Goal: Information Seeking & Learning: Find specific fact

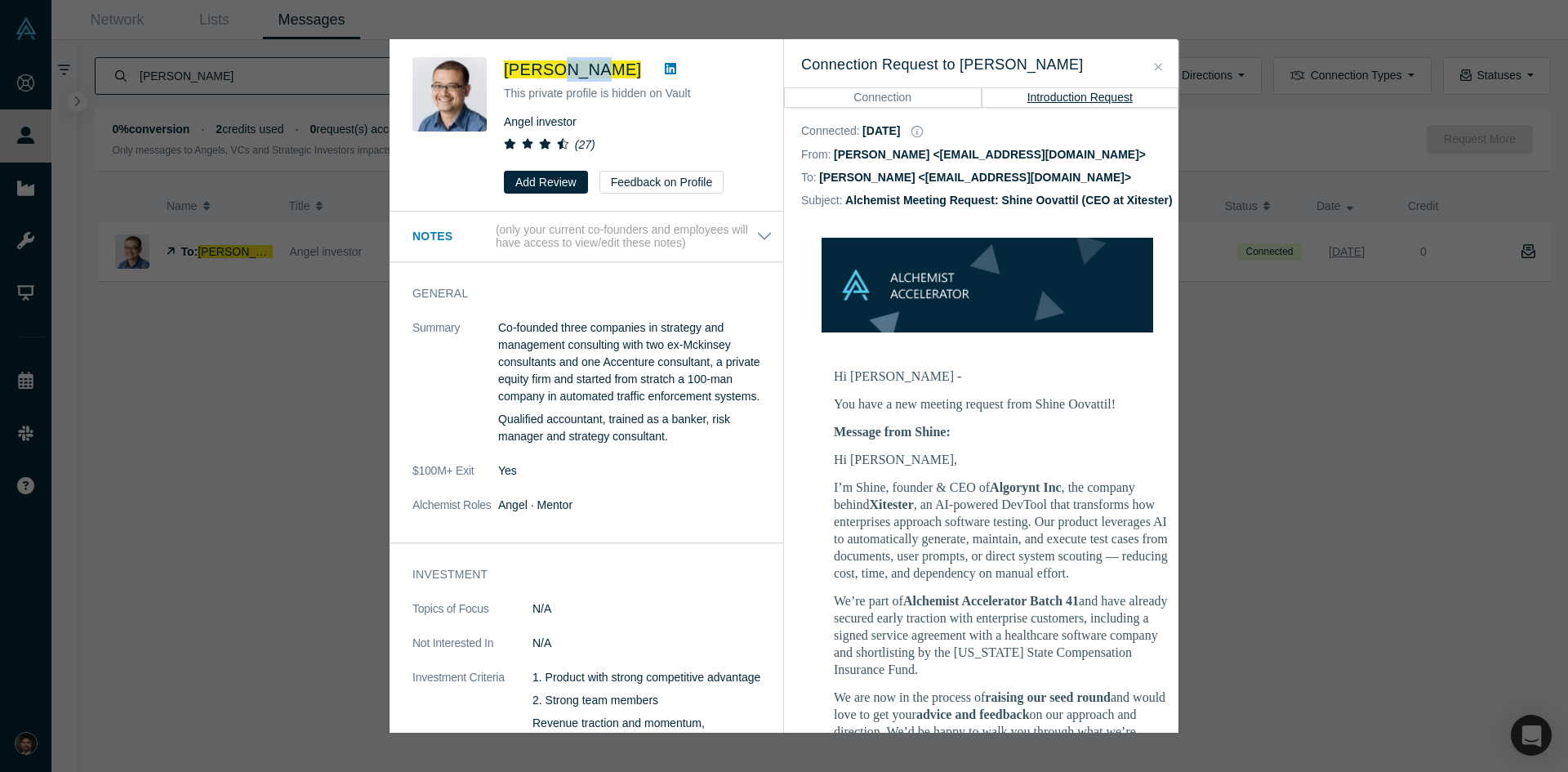
click at [1154, 69] on button "Close" at bounding box center [1158, 68] width 18 height 19
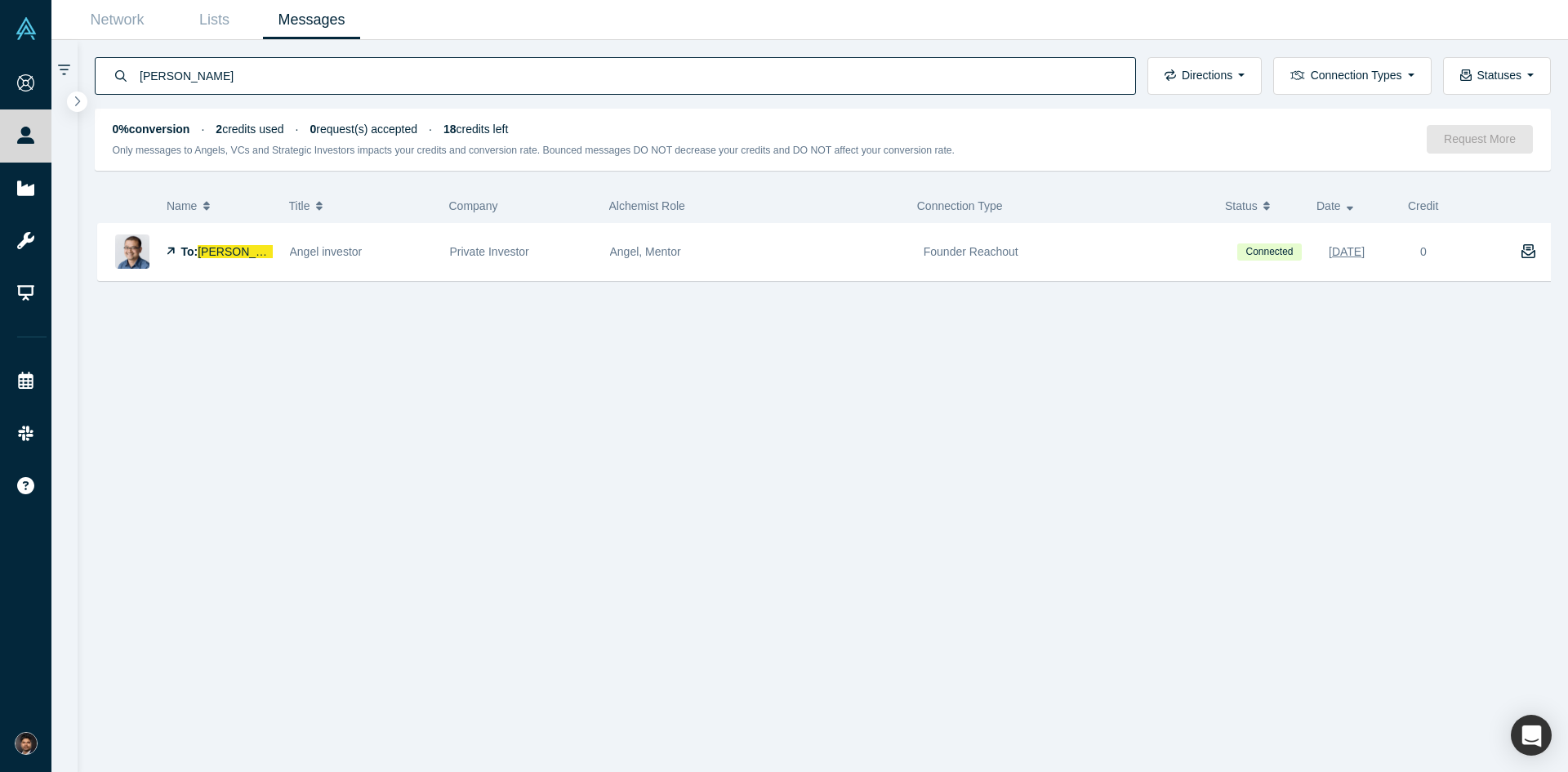
click at [64, 127] on link "People" at bounding box center [31, 135] width 64 height 52
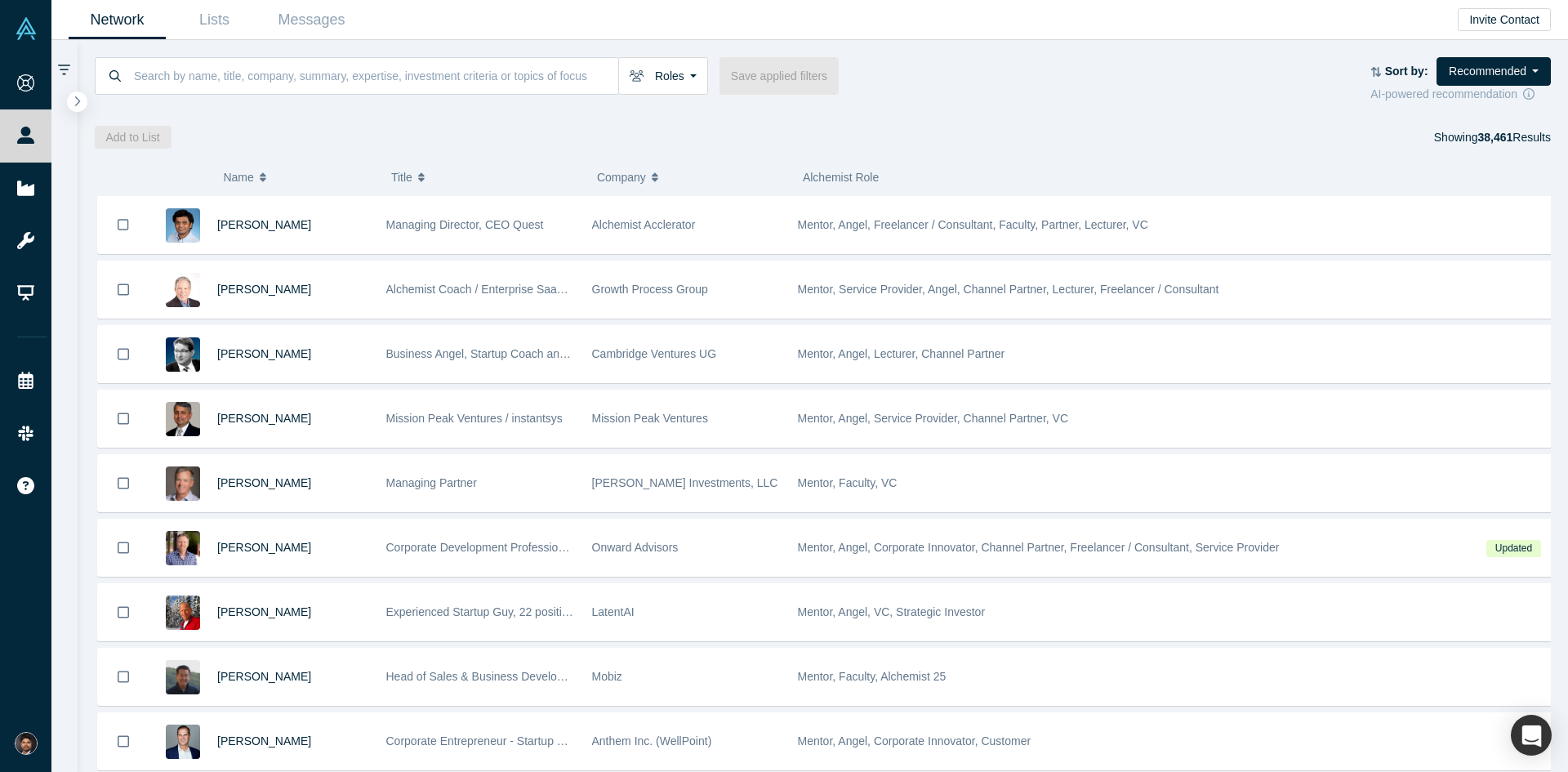
click at [243, 81] on input at bounding box center [375, 75] width 486 height 38
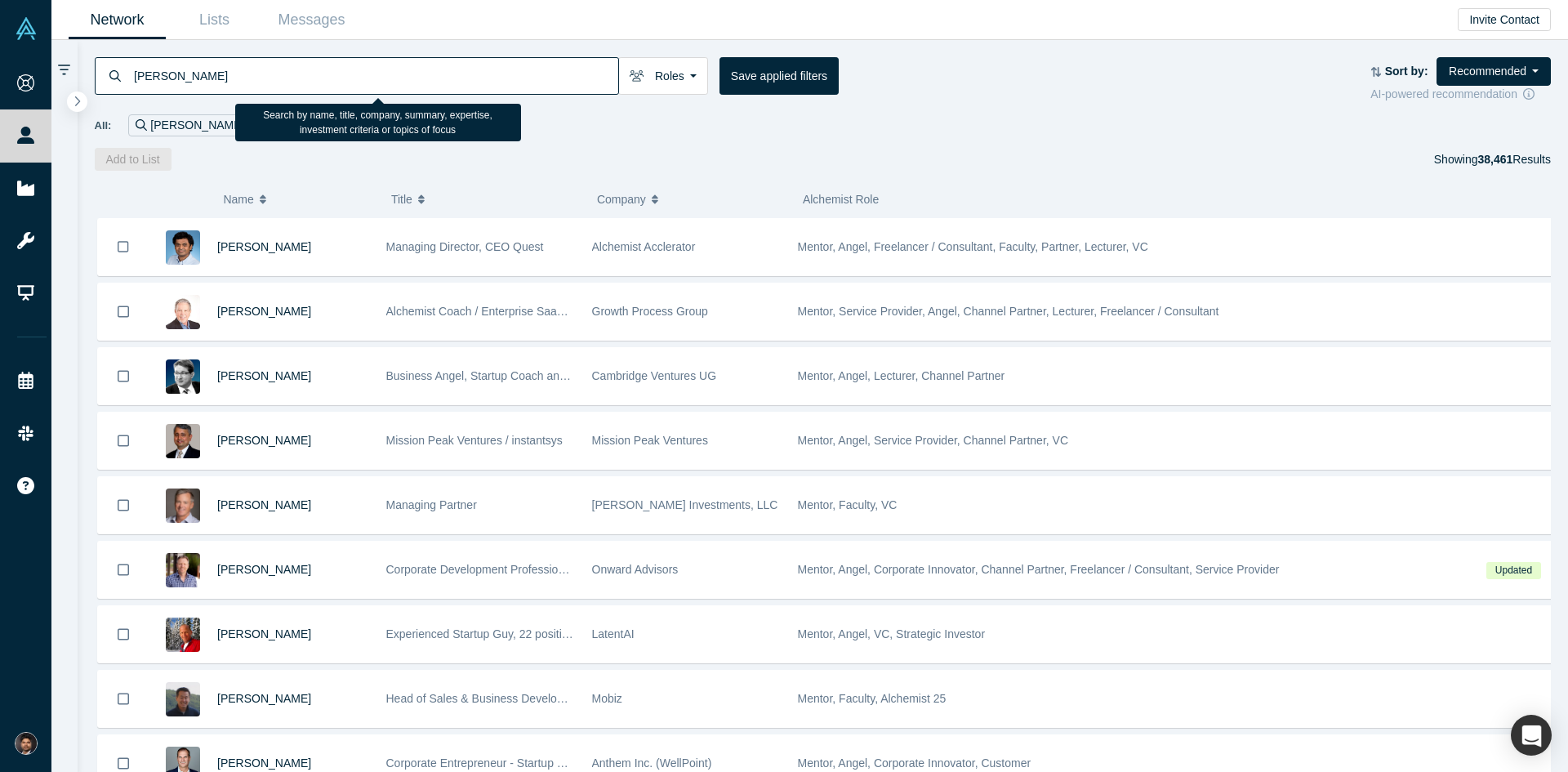
type input "[PERSON_NAME]"
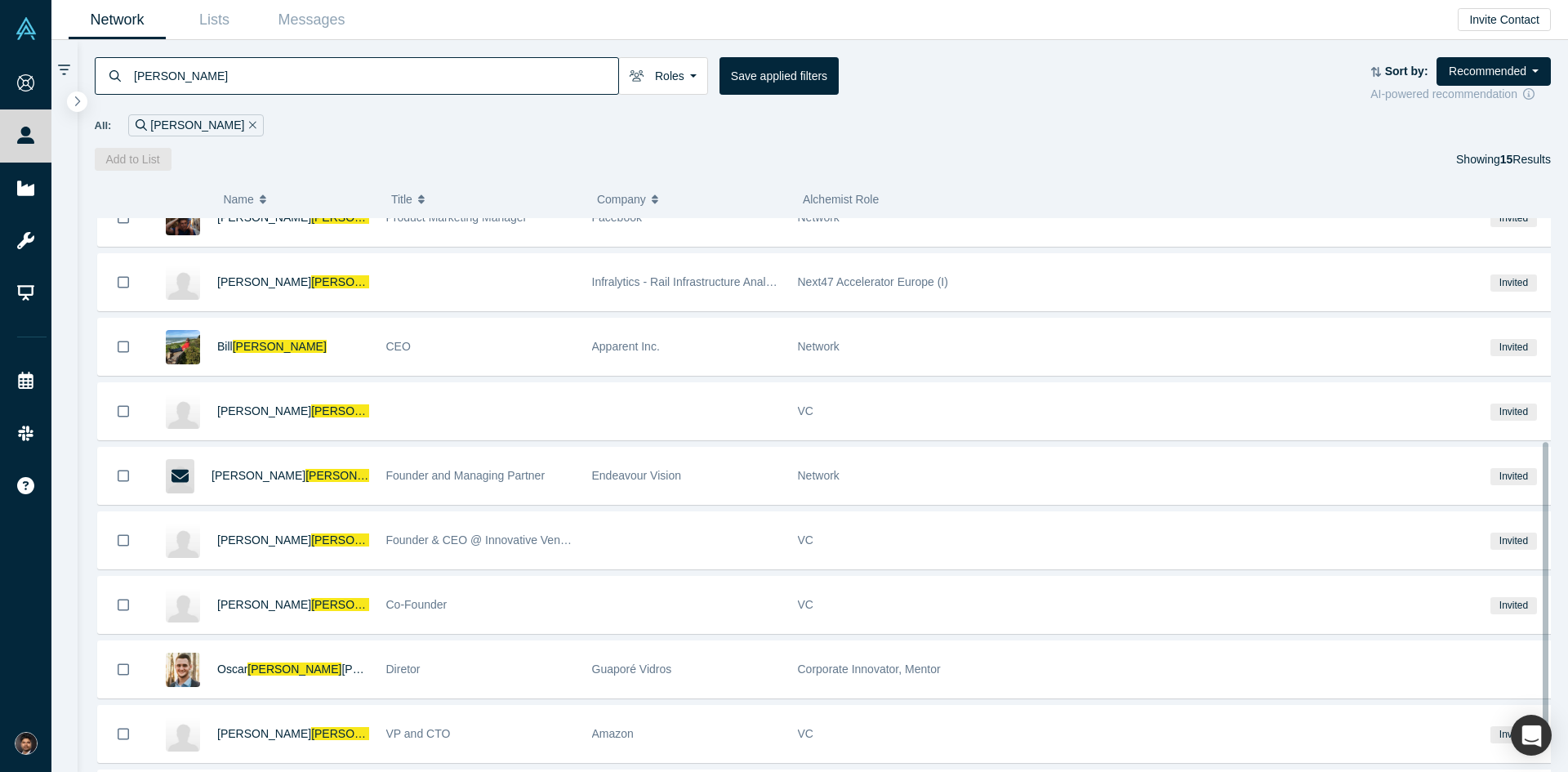
scroll to position [408, 0]
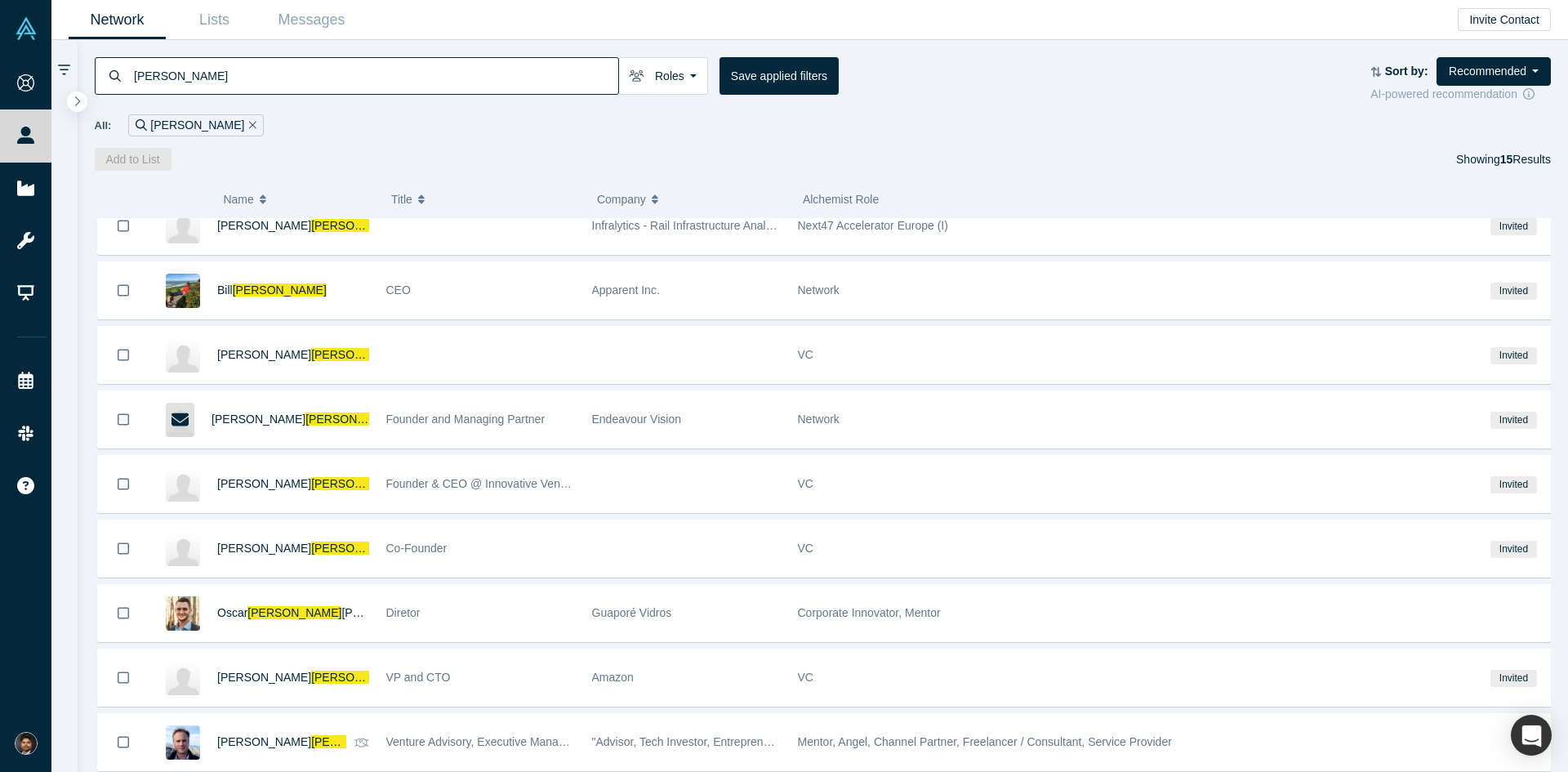
click at [311, 747] on span "Vogel" at bounding box center [357, 741] width 93 height 13
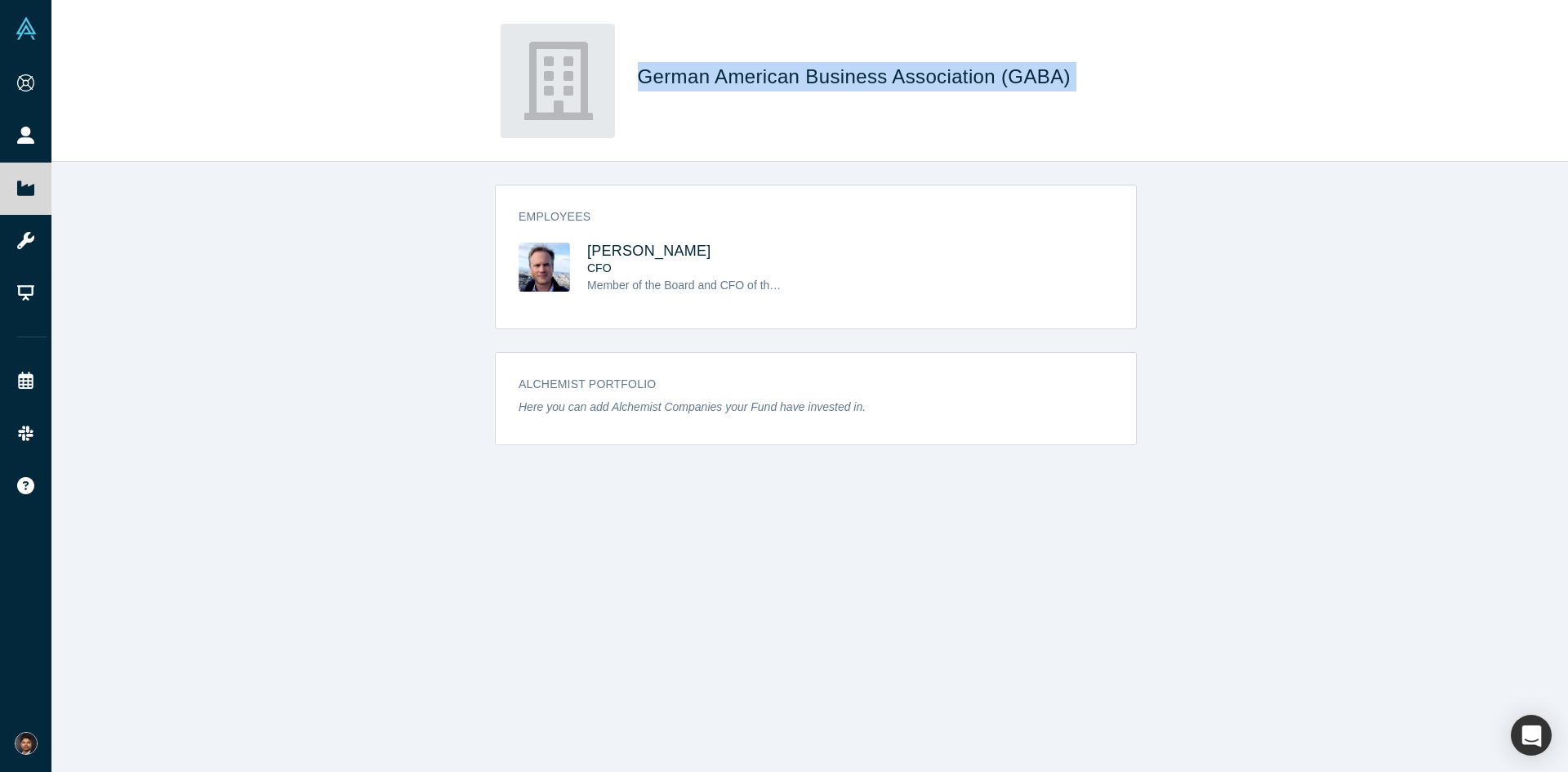
drag, startPoint x: 1060, startPoint y: 73, endPoint x: 635, endPoint y: 78, distance: 425.0
click at [635, 78] on div "German American Business Association (GABA)" at bounding box center [811, 81] width 642 height 115
copy span "German American Business Association (GABA)"
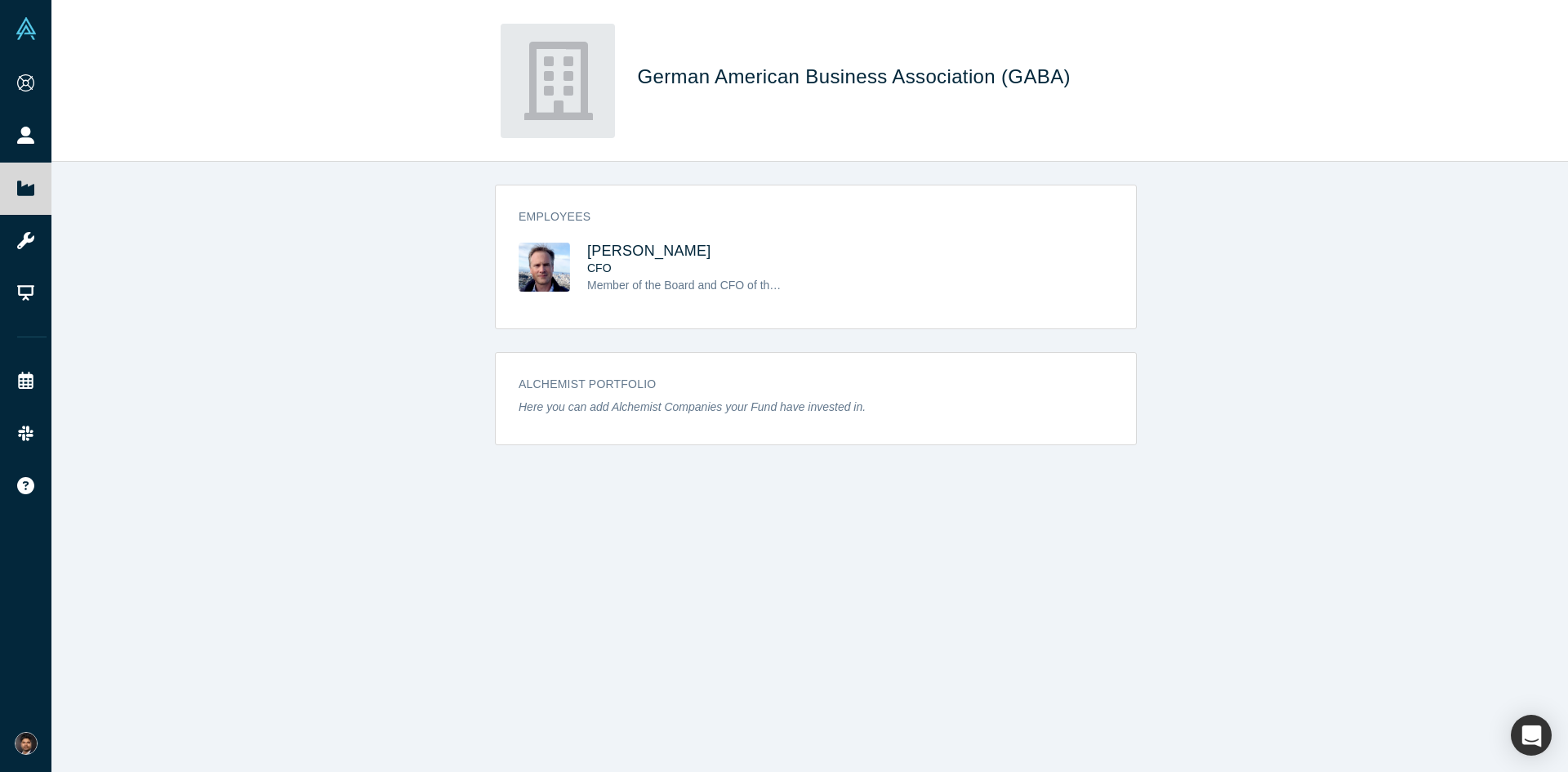
click at [1276, 277] on div "Employees [PERSON_NAME] CFO Member of the Board and CFO of the German American …" at bounding box center [816, 473] width 1529 height 622
